Goal: Use online tool/utility: Utilize a website feature to perform a specific function

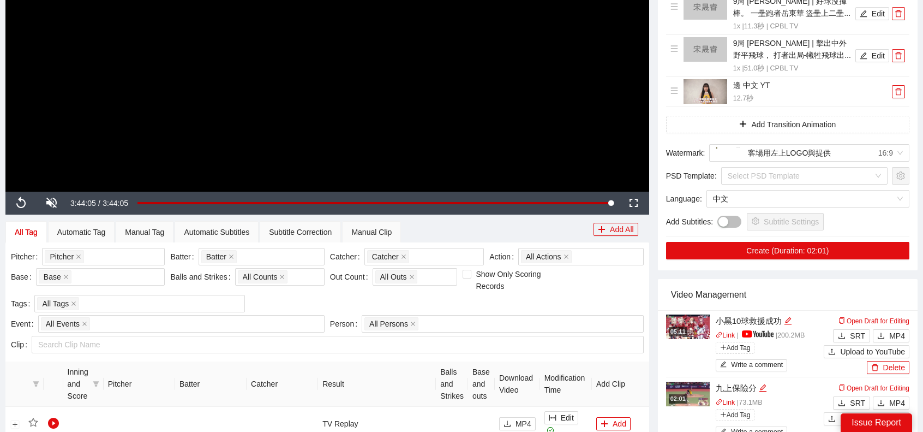
scroll to position [250, 0]
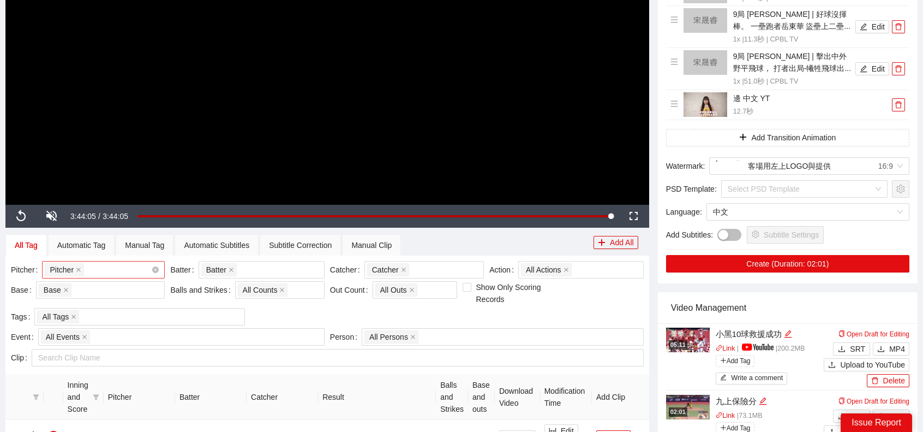
click at [112, 271] on div "Pitcher + 0 ..." at bounding box center [98, 269] width 106 height 15
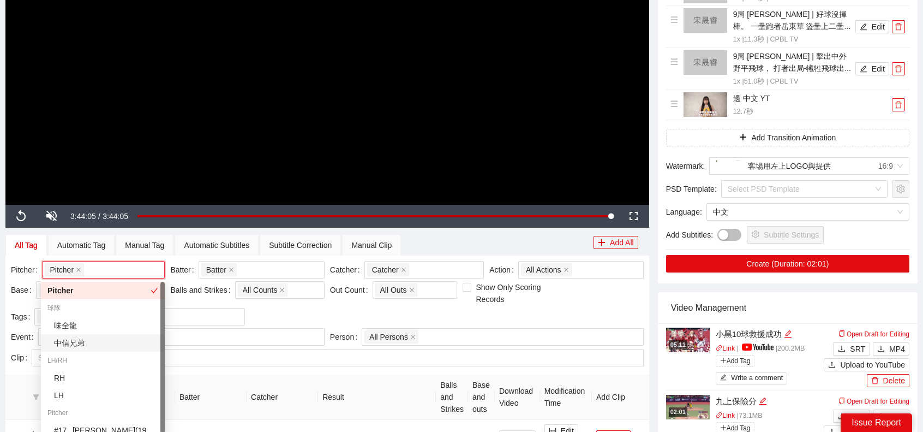
scroll to position [96, 0]
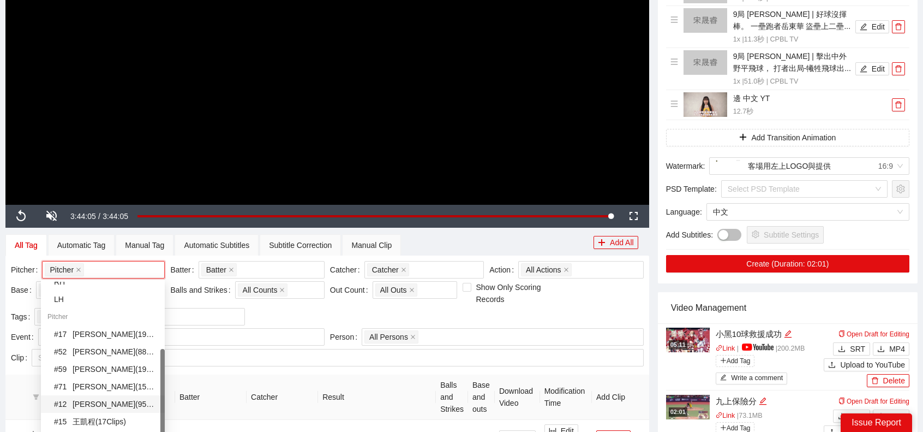
click at [98, 401] on div "# 12 [PERSON_NAME] ( 95 Clips )" at bounding box center [106, 404] width 104 height 12
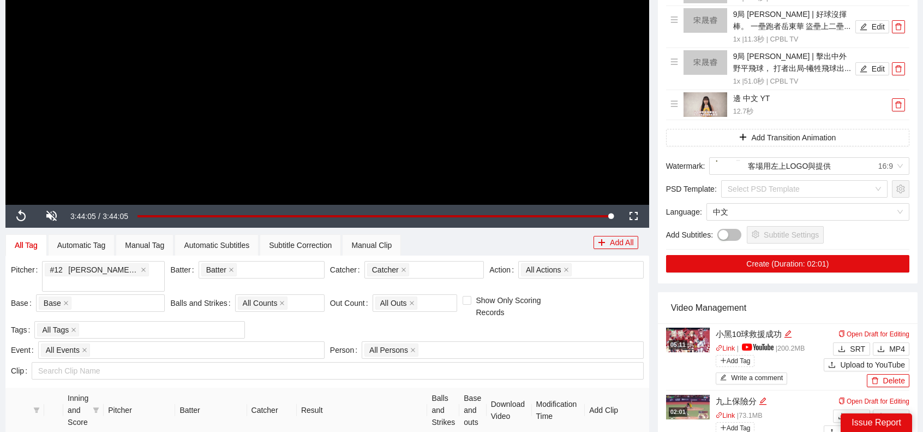
click at [354, 317] on div "Pitcher # 12 [PERSON_NAME] ( 95 Clips ) + 0 ... Batter Batter + 0 ... Catcher C…" at bounding box center [327, 301] width 639 height 80
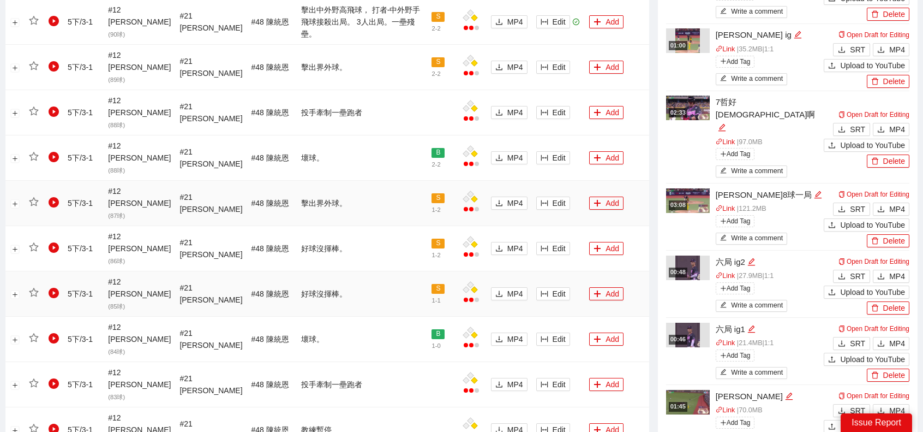
scroll to position [687, 0]
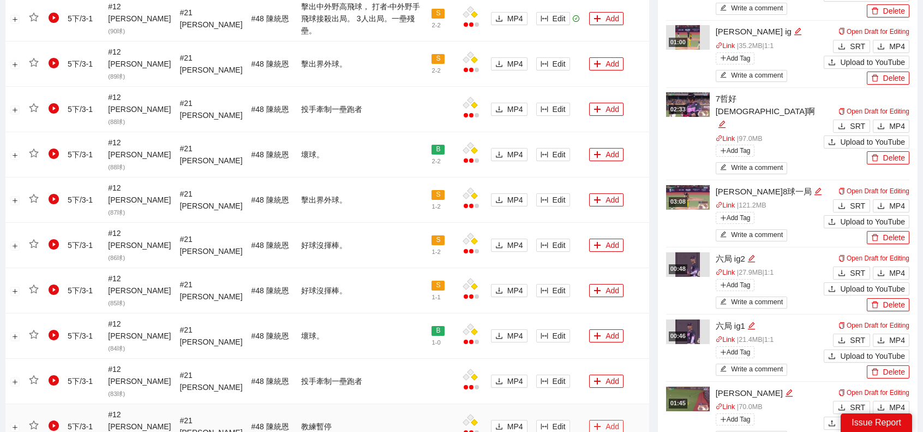
click at [602, 420] on button "Add" at bounding box center [606, 426] width 34 height 13
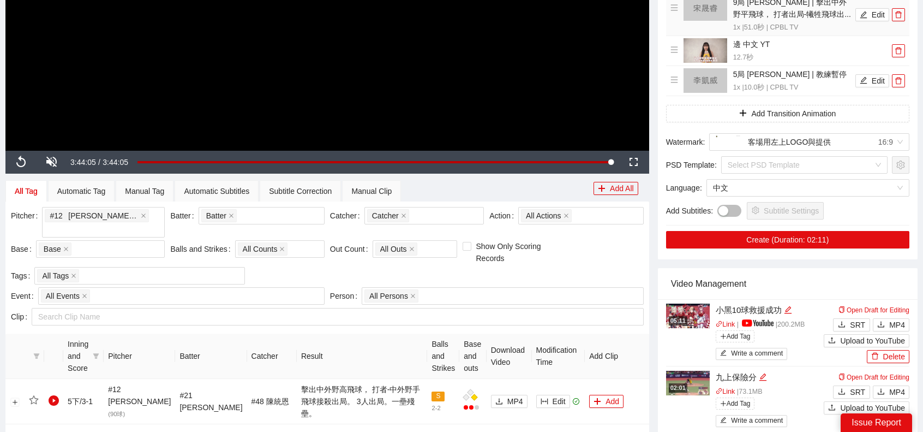
scroll to position [32, 0]
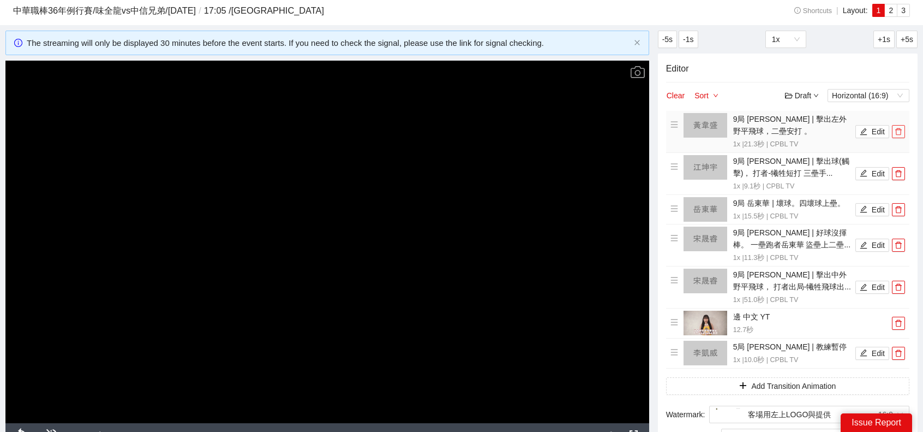
click at [895, 128] on span "delete" at bounding box center [899, 132] width 12 height 8
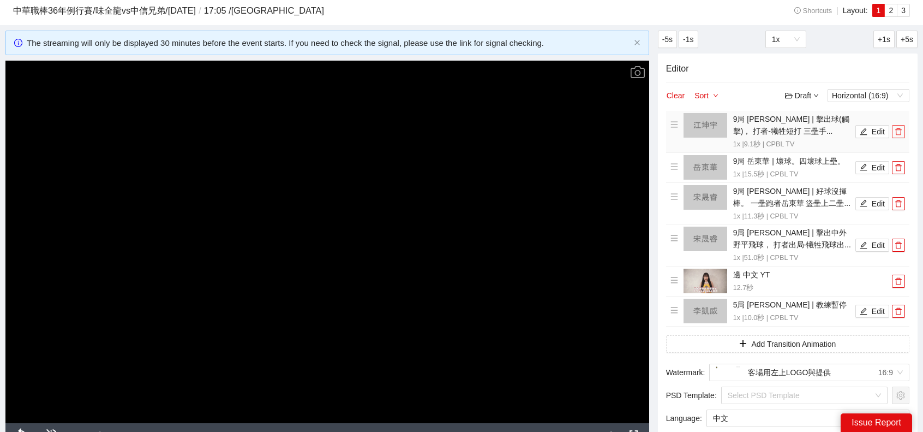
click at [895, 128] on span "delete" at bounding box center [899, 132] width 12 height 8
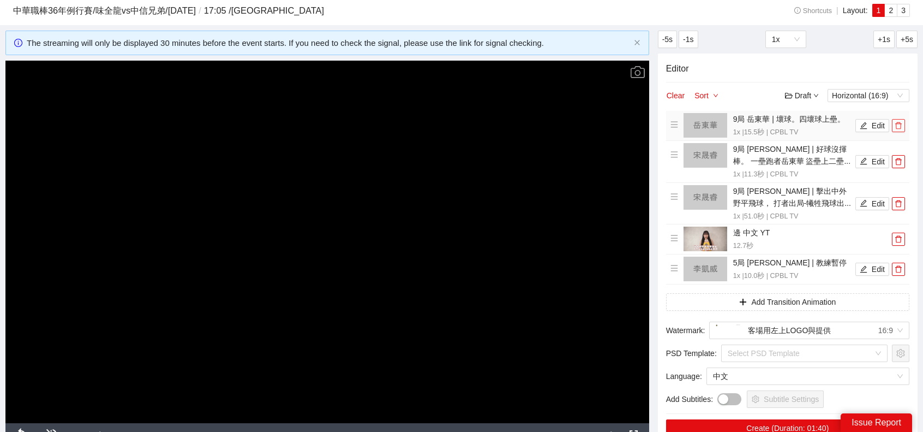
click at [895, 128] on span "delete" at bounding box center [899, 126] width 12 height 8
click at [895, 158] on span "delete" at bounding box center [899, 162] width 12 height 8
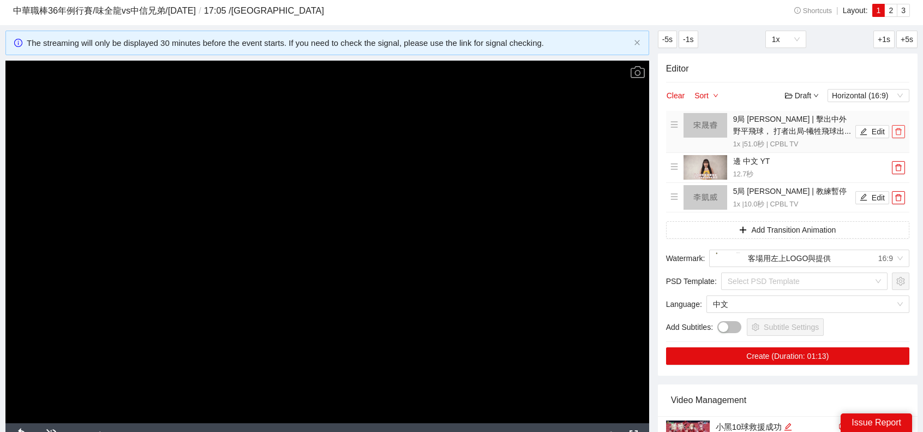
click at [896, 128] on icon "delete" at bounding box center [899, 132] width 8 height 8
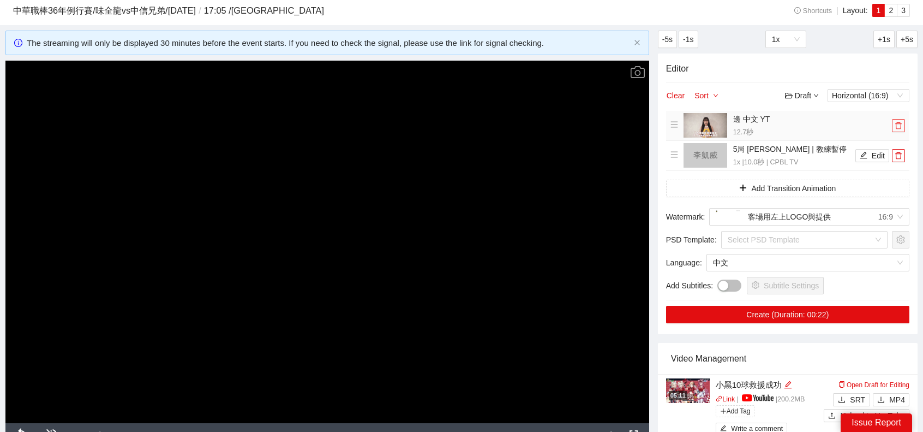
click at [896, 127] on icon "delete" at bounding box center [899, 126] width 8 height 8
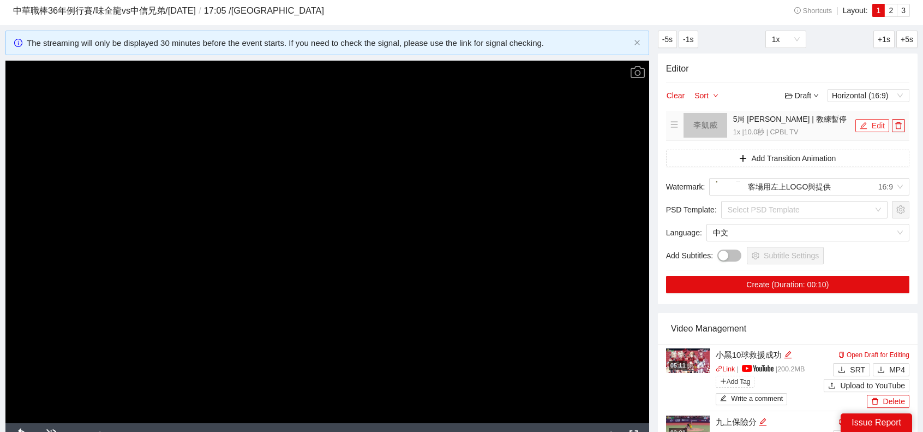
click at [868, 126] on icon "edit" at bounding box center [864, 126] width 8 height 8
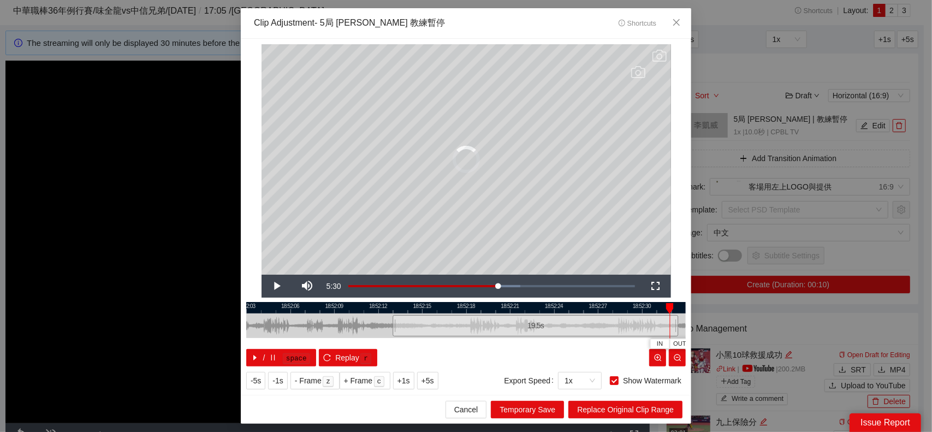
drag, startPoint x: 538, startPoint y: 325, endPoint x: 677, endPoint y: 321, distance: 139.2
click at [677, 321] on div at bounding box center [676, 325] width 7 height 25
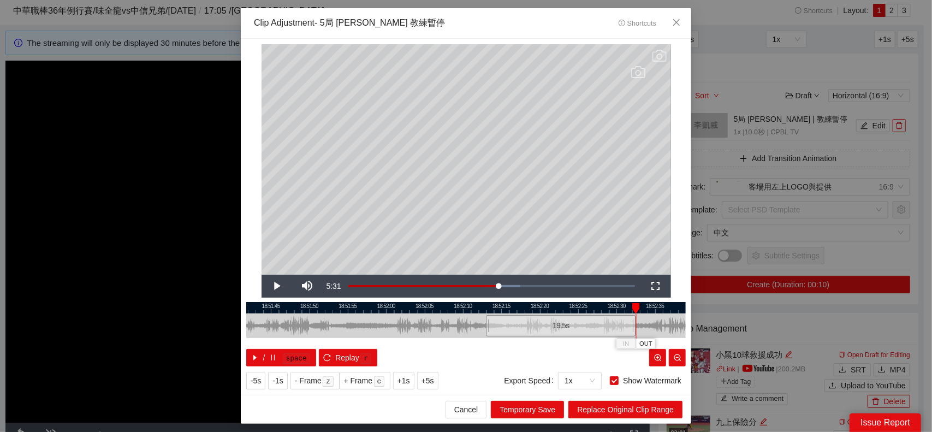
click at [635, 324] on div at bounding box center [635, 326] width 1 height 25
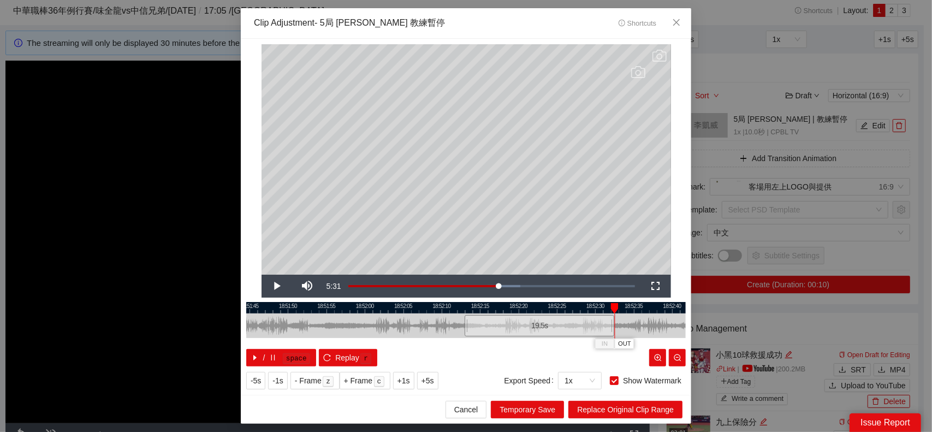
drag, startPoint x: 631, startPoint y: 326, endPoint x: 544, endPoint y: 331, distance: 88.0
click at [544, 331] on div at bounding box center [444, 325] width 439 height 25
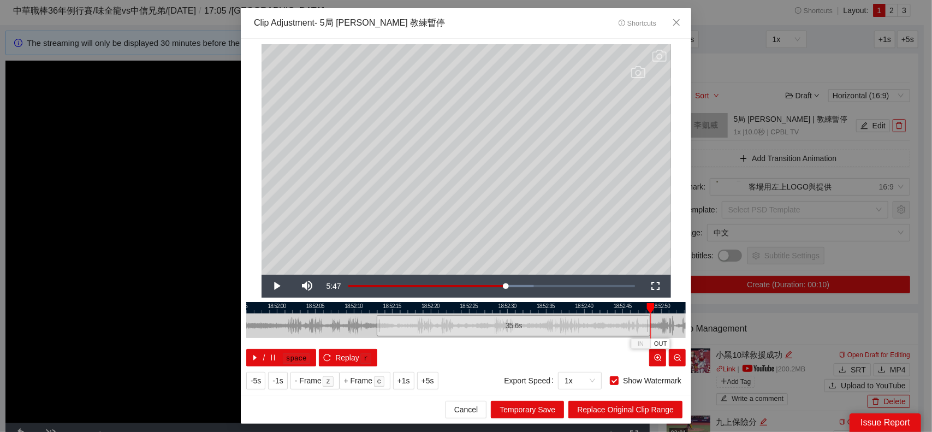
drag, startPoint x: 526, startPoint y: 325, endPoint x: 649, endPoint y: 319, distance: 124.0
click at [649, 319] on div at bounding box center [648, 325] width 7 height 25
click at [651, 321] on div at bounding box center [650, 326] width 1 height 25
drag, startPoint x: 649, startPoint y: 321, endPoint x: 634, endPoint y: 321, distance: 15.3
click at [634, 321] on div at bounding box center [632, 325] width 7 height 25
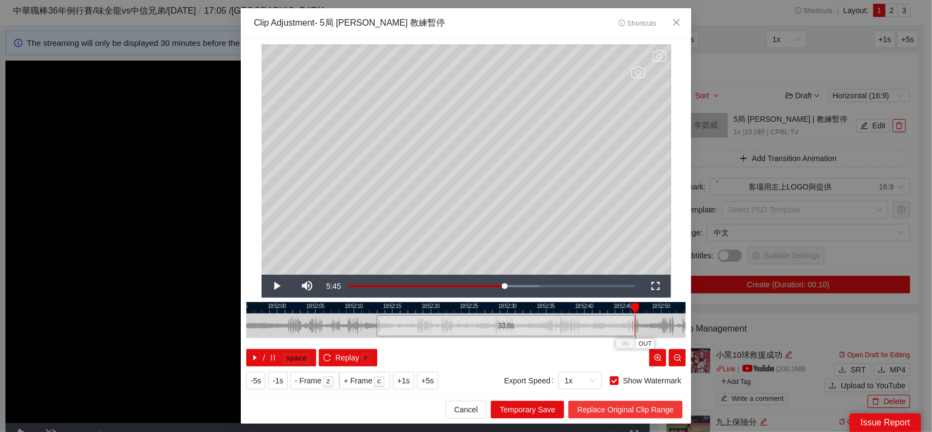
click at [627, 407] on span "Replace Original Clip Range" at bounding box center [625, 409] width 97 height 12
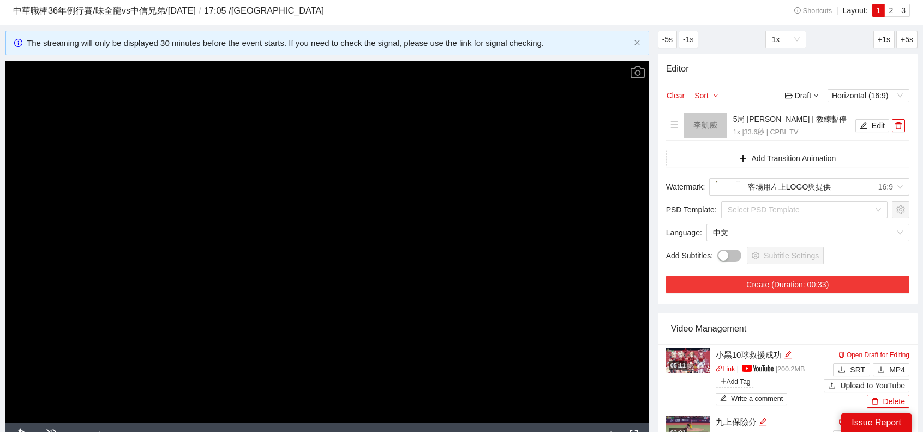
click at [800, 290] on button "Create (Duration: 00:33)" at bounding box center [787, 284] width 243 height 17
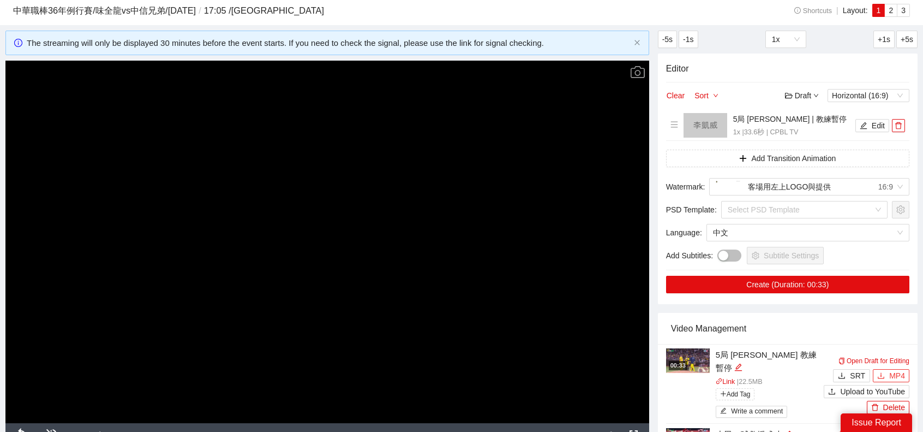
click at [901, 372] on span "MP4" at bounding box center [898, 375] width 16 height 12
